Goal: Go to known website: Access a specific website the user already knows

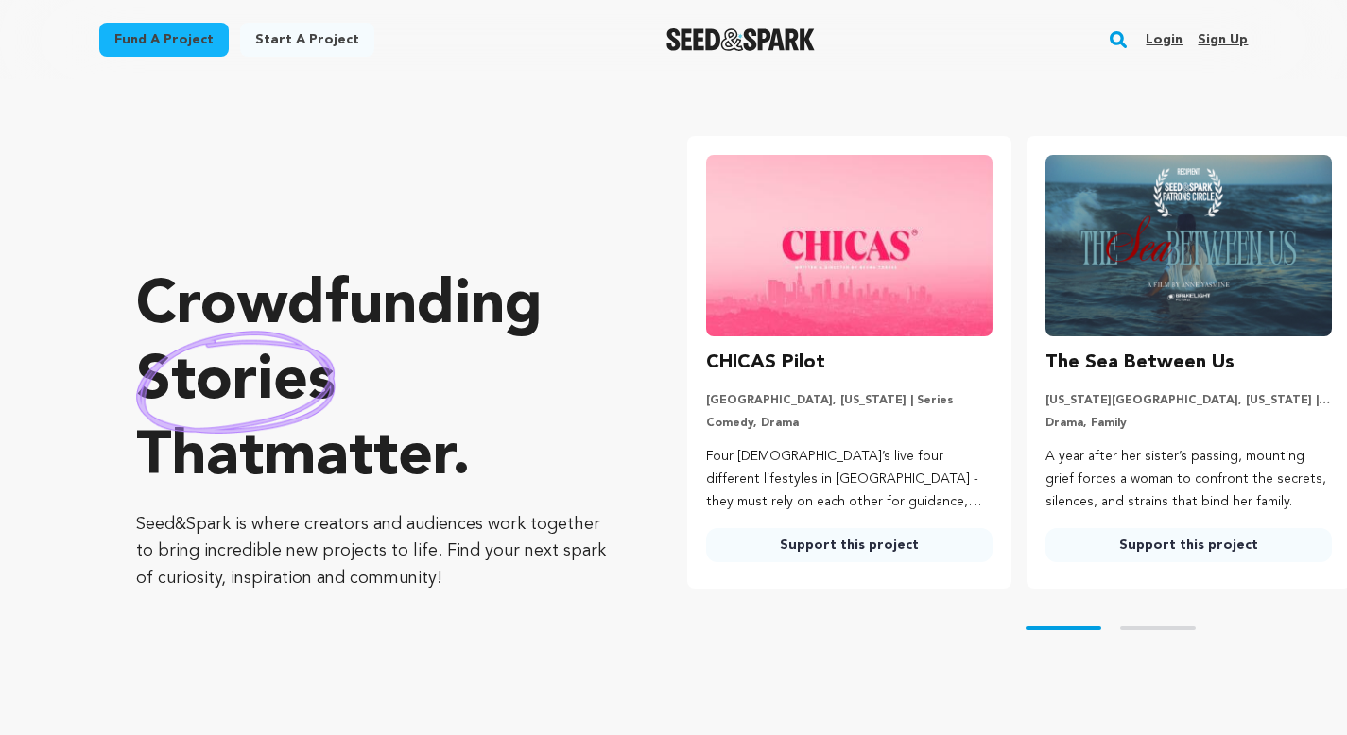
click at [1180, 27] on link "Login" at bounding box center [1164, 40] width 37 height 30
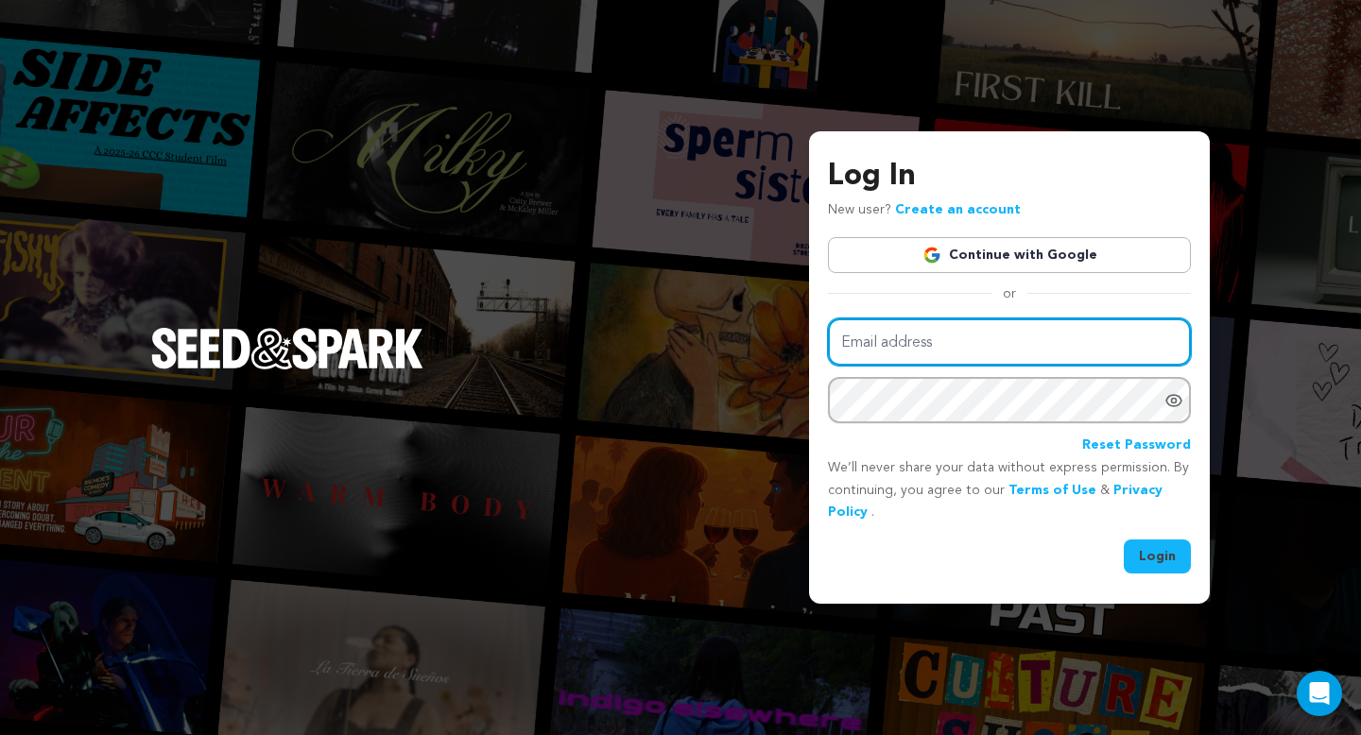
type input "mike@seedandspark.com"
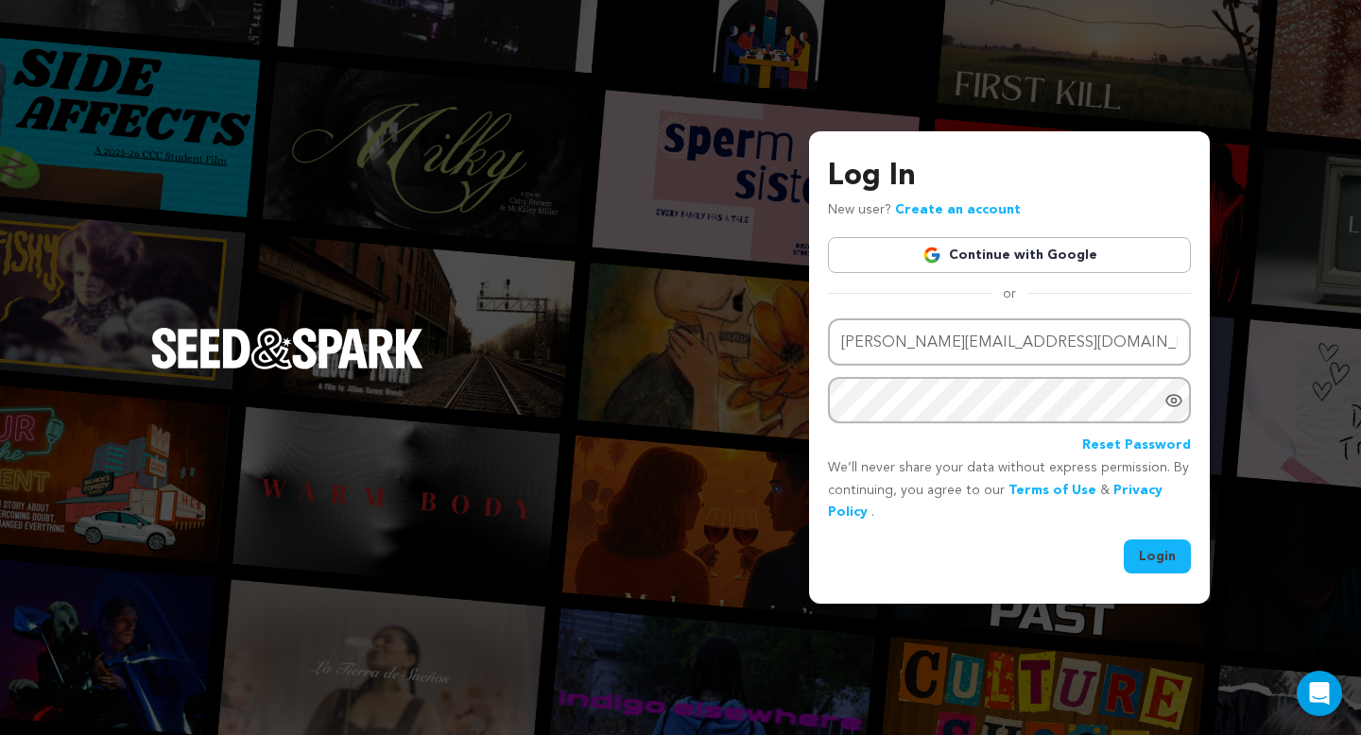
click at [1145, 543] on button "Login" at bounding box center [1157, 557] width 67 height 34
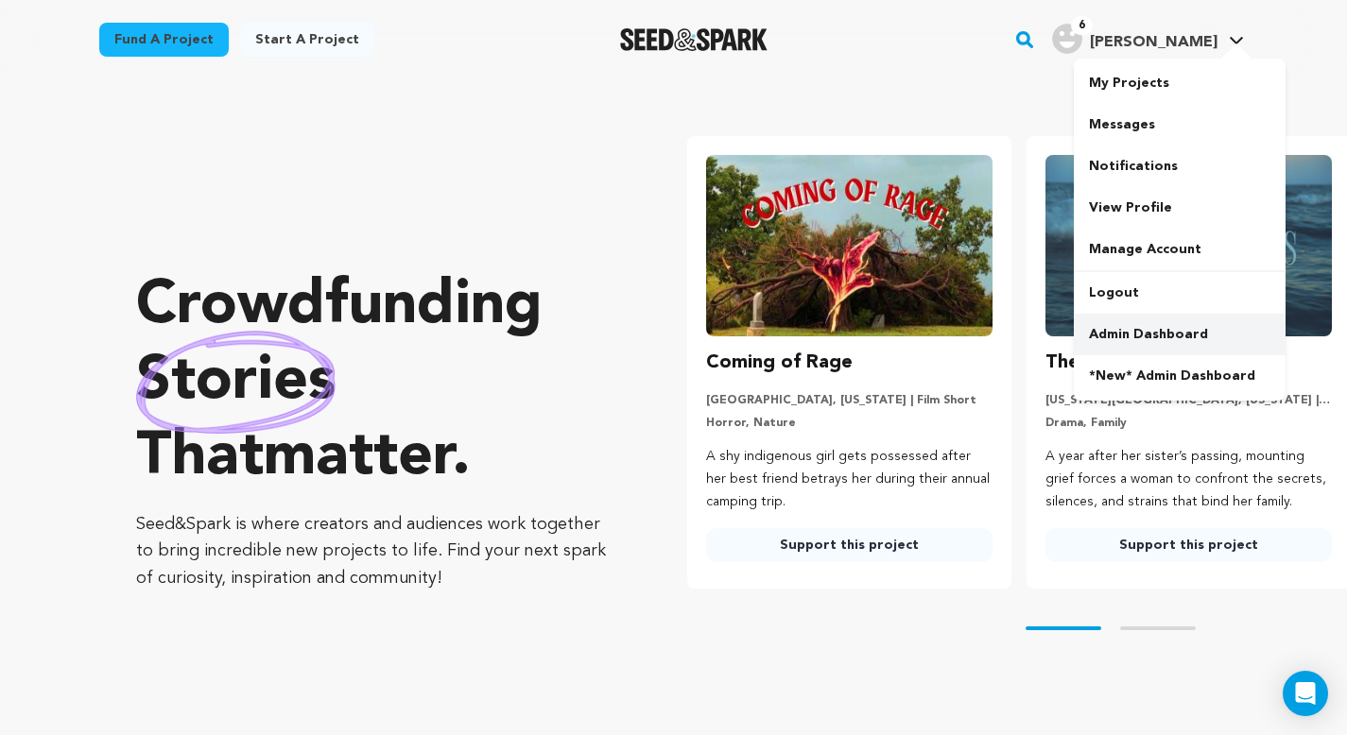
click at [1140, 329] on link "Admin Dashboard" at bounding box center [1180, 335] width 212 height 42
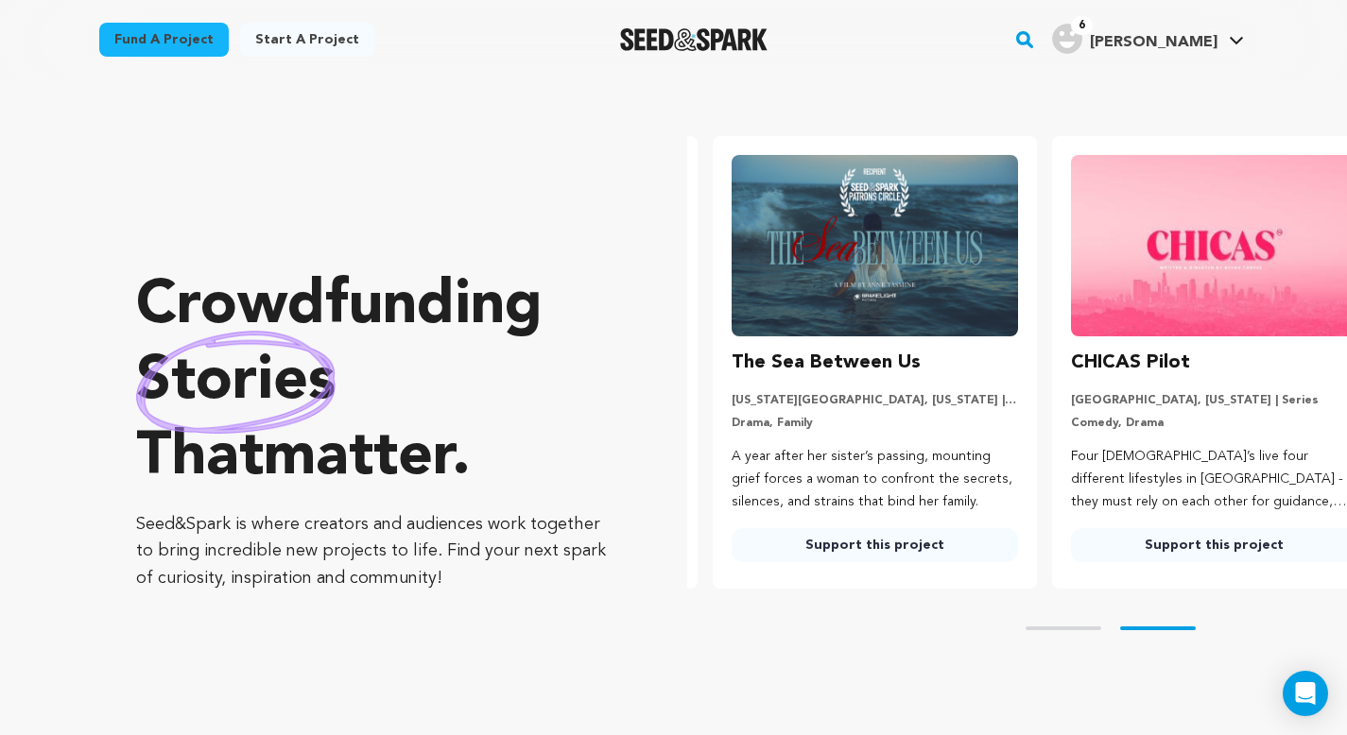
scroll to position [0, 354]
